Goal: Task Accomplishment & Management: Manage account settings

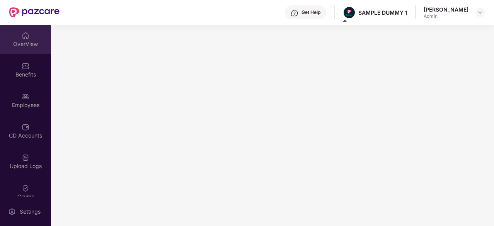
click at [30, 44] on div "OverView" at bounding box center [25, 44] width 51 height 8
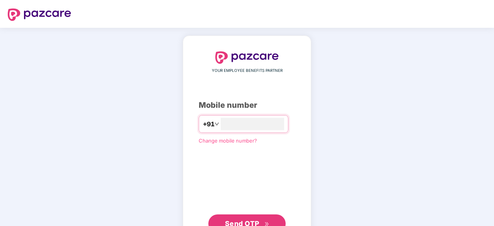
type input "**********"
click at [253, 219] on span "Send OTP" at bounding box center [247, 224] width 44 height 11
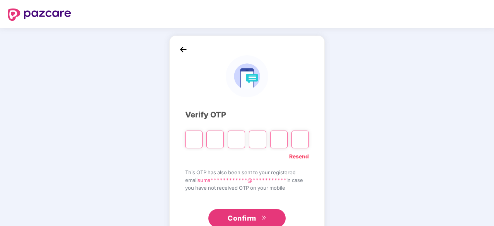
click at [305, 159] on link "Resend" at bounding box center [299, 156] width 20 height 9
click at [258, 219] on button "Confirm" at bounding box center [247, 218] width 77 height 19
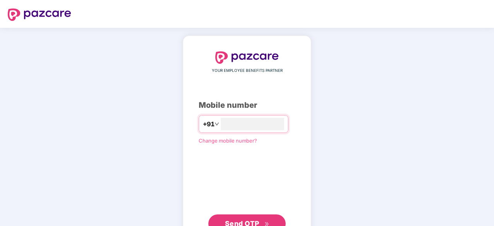
scroll to position [29, 0]
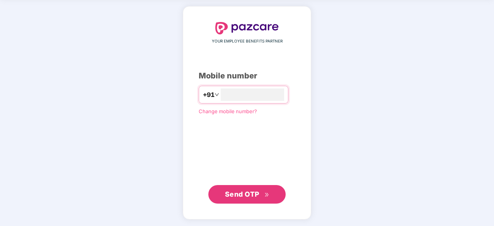
type input "**********"
click at [262, 191] on span "Send OTP" at bounding box center [247, 193] width 44 height 11
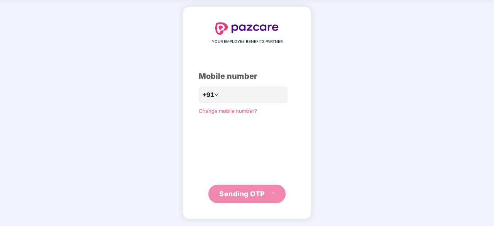
scroll to position [26, 0]
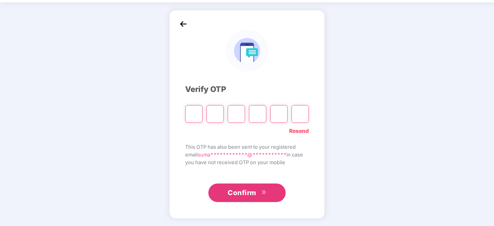
type input "*"
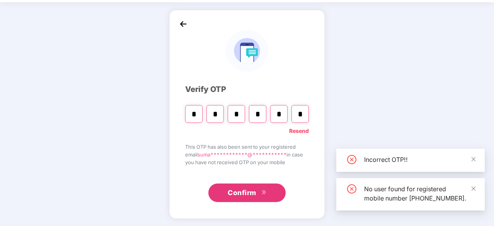
type input "*"
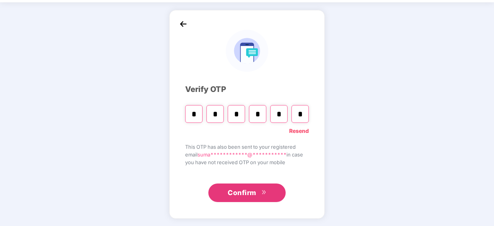
click at [270, 195] on button "Confirm" at bounding box center [247, 193] width 77 height 19
click at [263, 188] on button "Confirm" at bounding box center [247, 193] width 77 height 19
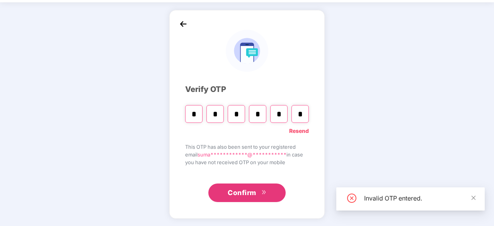
click at [297, 128] on link "Resend" at bounding box center [299, 131] width 20 height 9
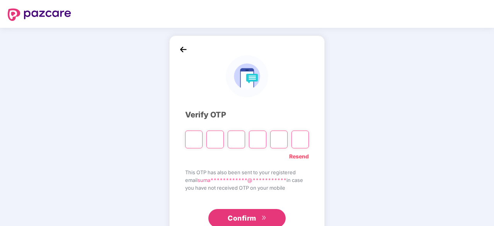
click at [198, 138] on input "Please enter verification code. Digit 1" at bounding box center [193, 140] width 17 height 18
type input "*"
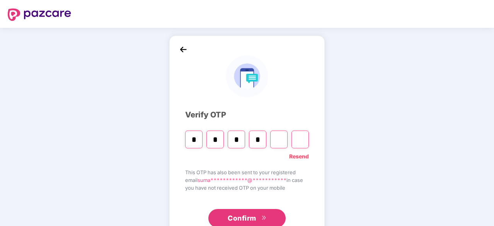
type input "*"
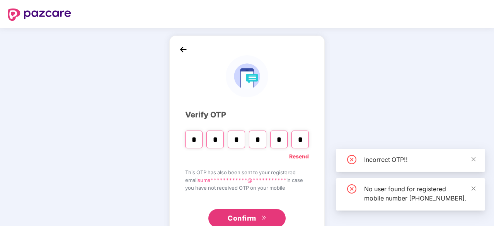
type input "*"
click at [299, 159] on link "Resend" at bounding box center [299, 156] width 20 height 9
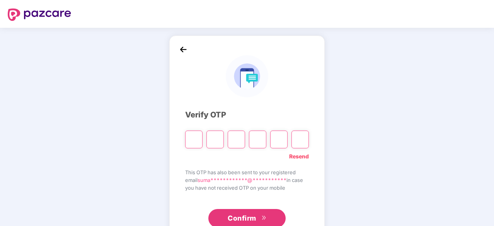
click at [176, 53] on div "**********" at bounding box center [247, 140] width 156 height 209
click at [182, 49] on img at bounding box center [184, 50] width 12 height 12
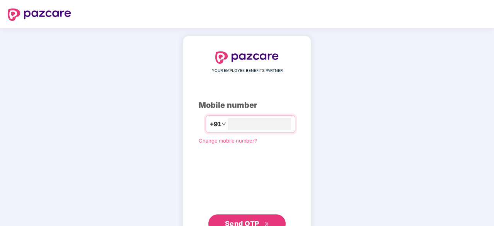
type input "*"
type input "**********"
click at [232, 218] on span "Send OTP" at bounding box center [247, 223] width 44 height 11
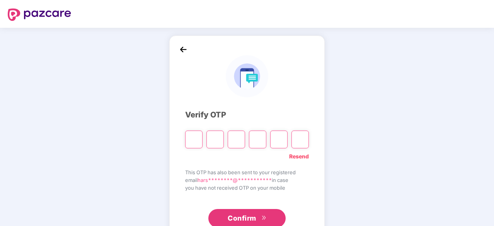
type input "*"
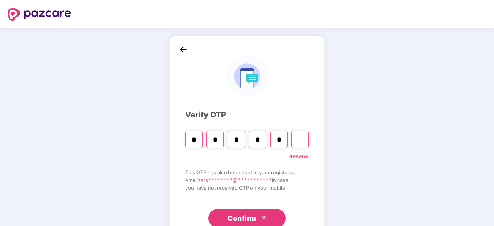
type input "*"
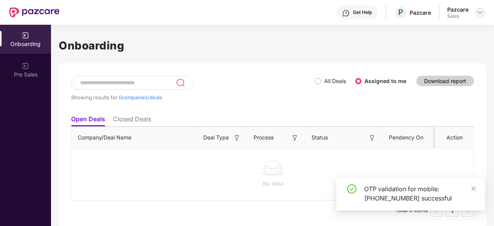
click at [479, 12] on img at bounding box center [480, 12] width 6 height 6
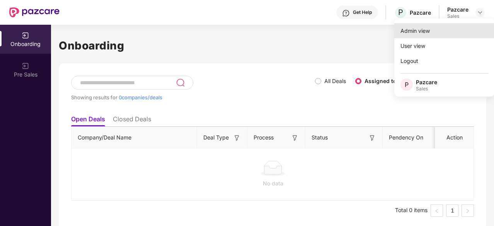
click at [457, 31] on div "Admin view" at bounding box center [445, 30] width 101 height 15
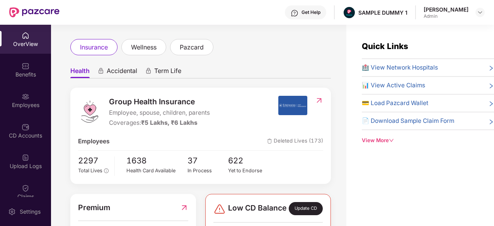
scroll to position [34, 0]
